Goal: Task Accomplishment & Management: Manage account settings

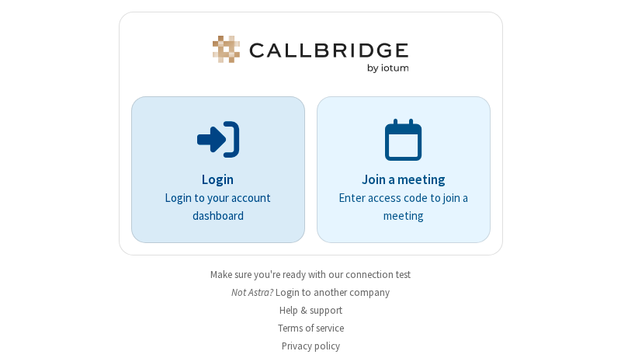
click at [212, 179] on p "Login" at bounding box center [218, 180] width 130 height 20
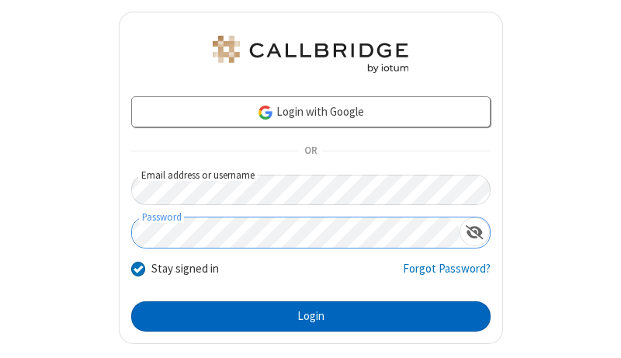
click at [304, 316] on button "Login" at bounding box center [310, 316] width 359 height 31
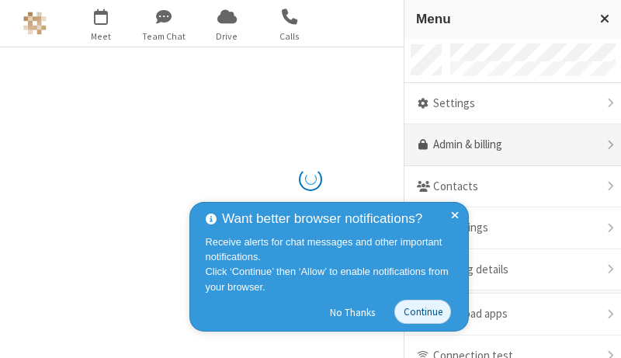
click at [507, 145] on link "Admin & billing" at bounding box center [513, 145] width 217 height 42
